Goal: Transaction & Acquisition: Download file/media

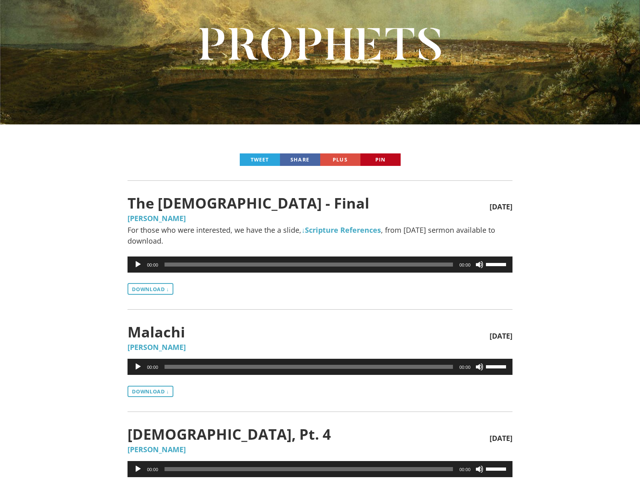
scroll to position [83, 0]
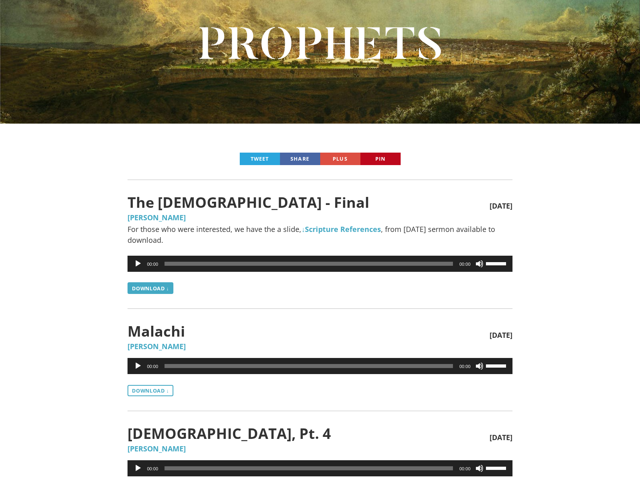
click at [164, 288] on link "Download ↓" at bounding box center [151, 287] width 46 height 11
